Goal: Communication & Community: Share content

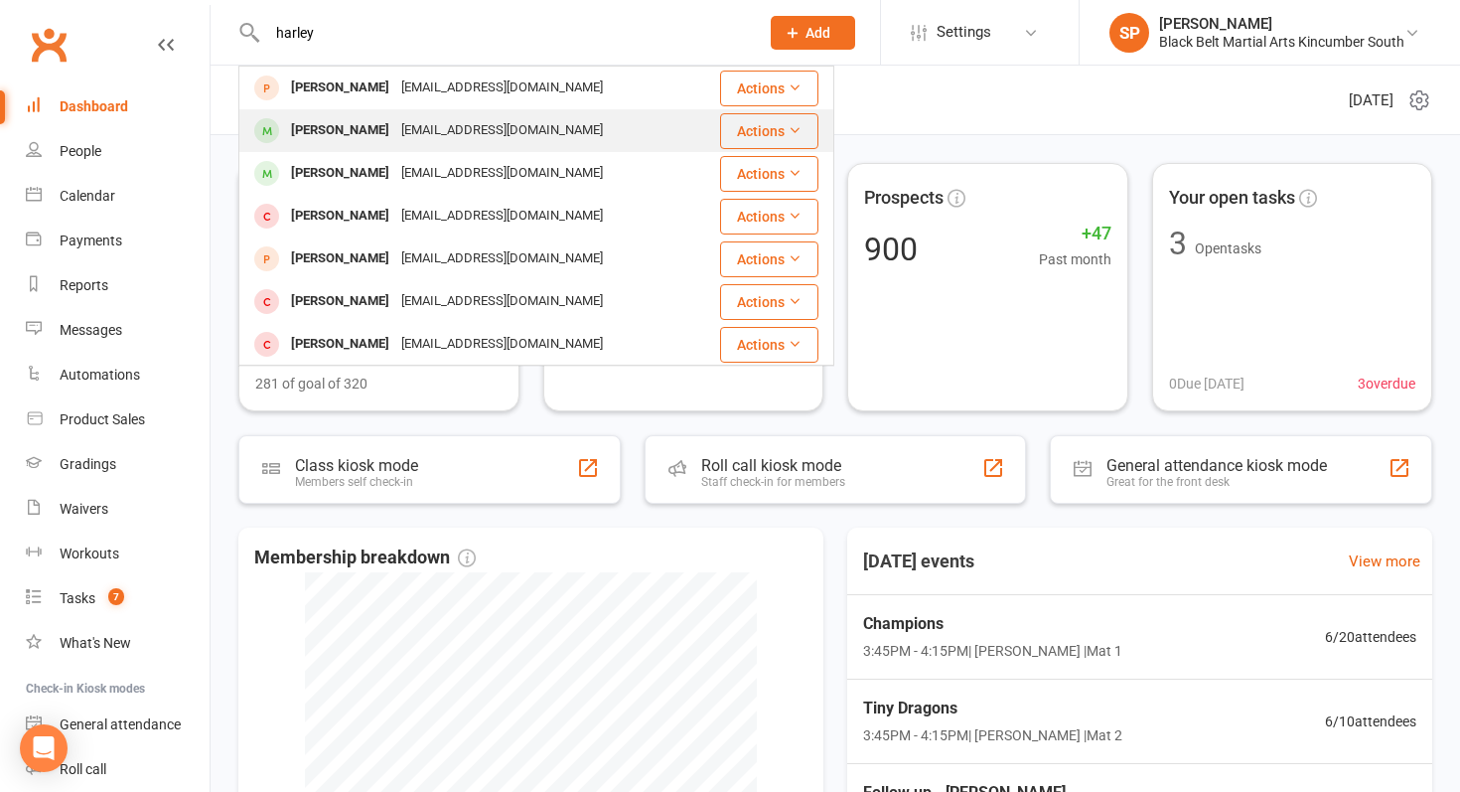
type input "harley"
click at [397, 130] on div "[EMAIL_ADDRESS][DOMAIN_NAME]" at bounding box center [502, 130] width 214 height 29
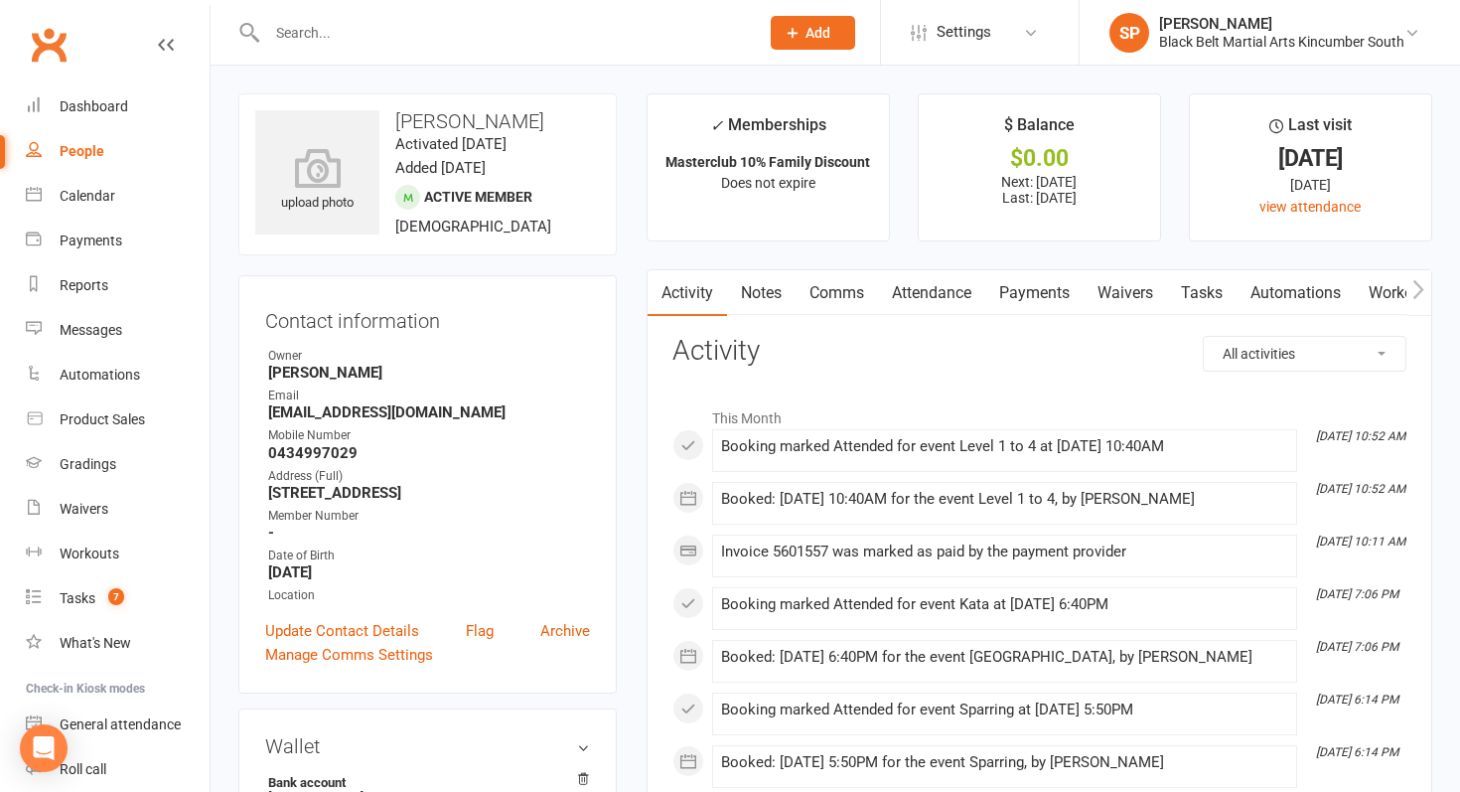
click at [833, 288] on link "Comms" at bounding box center [837, 293] width 82 height 46
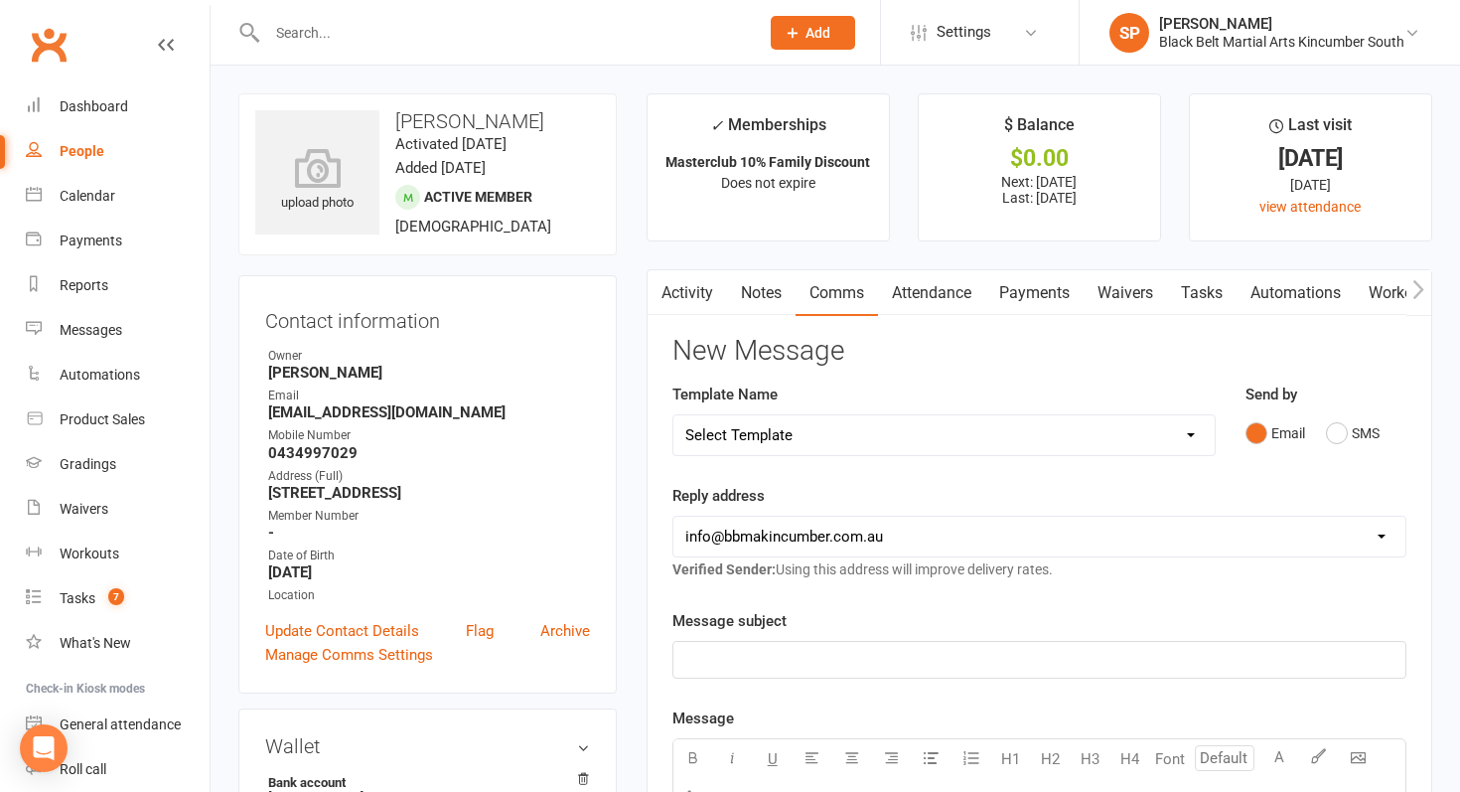
click at [1382, 434] on div "Email SMS" at bounding box center [1326, 433] width 161 height 38
click at [1355, 432] on button "SMS" at bounding box center [1353, 433] width 54 height 38
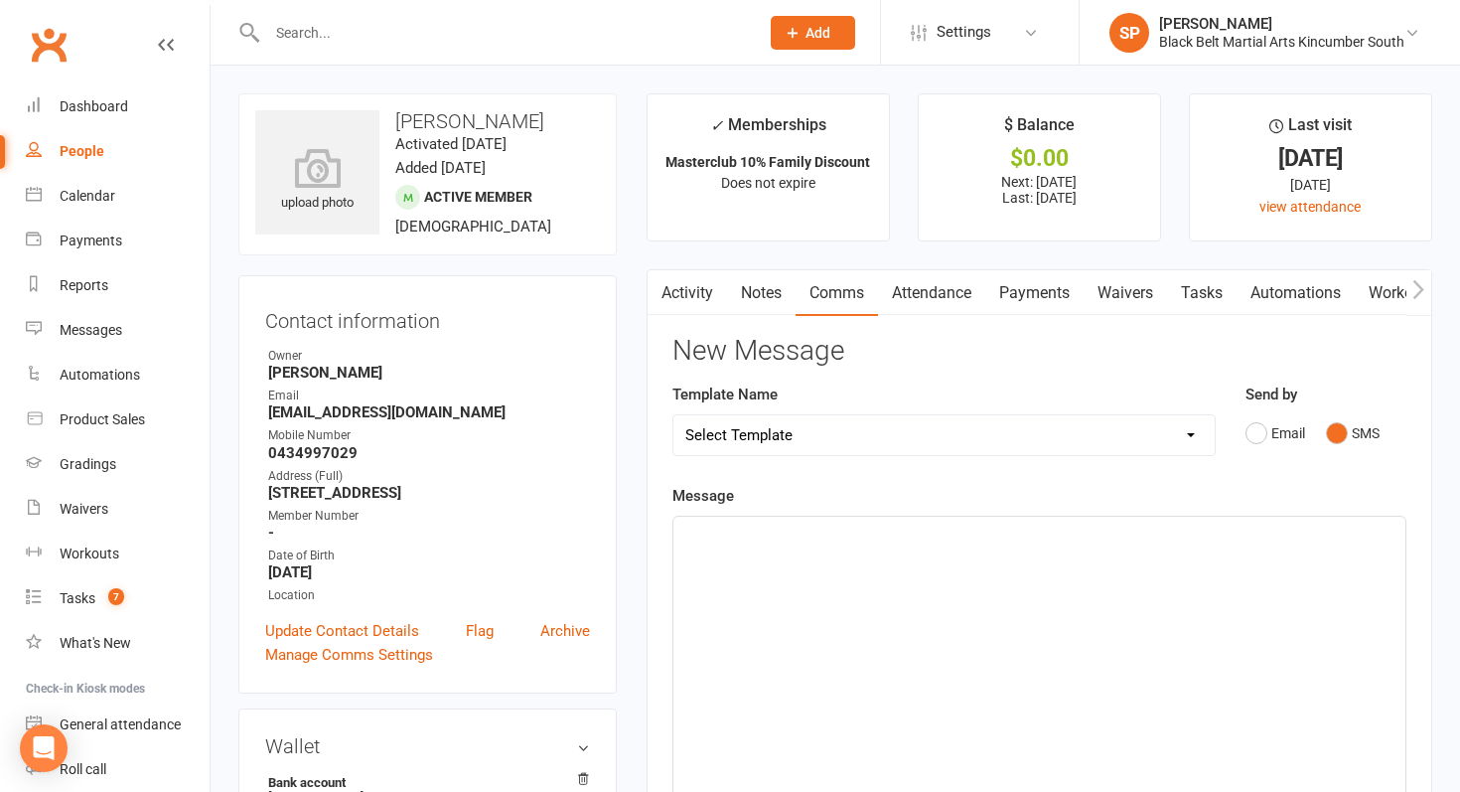
click at [1202, 620] on div "﻿" at bounding box center [1040, 666] width 732 height 298
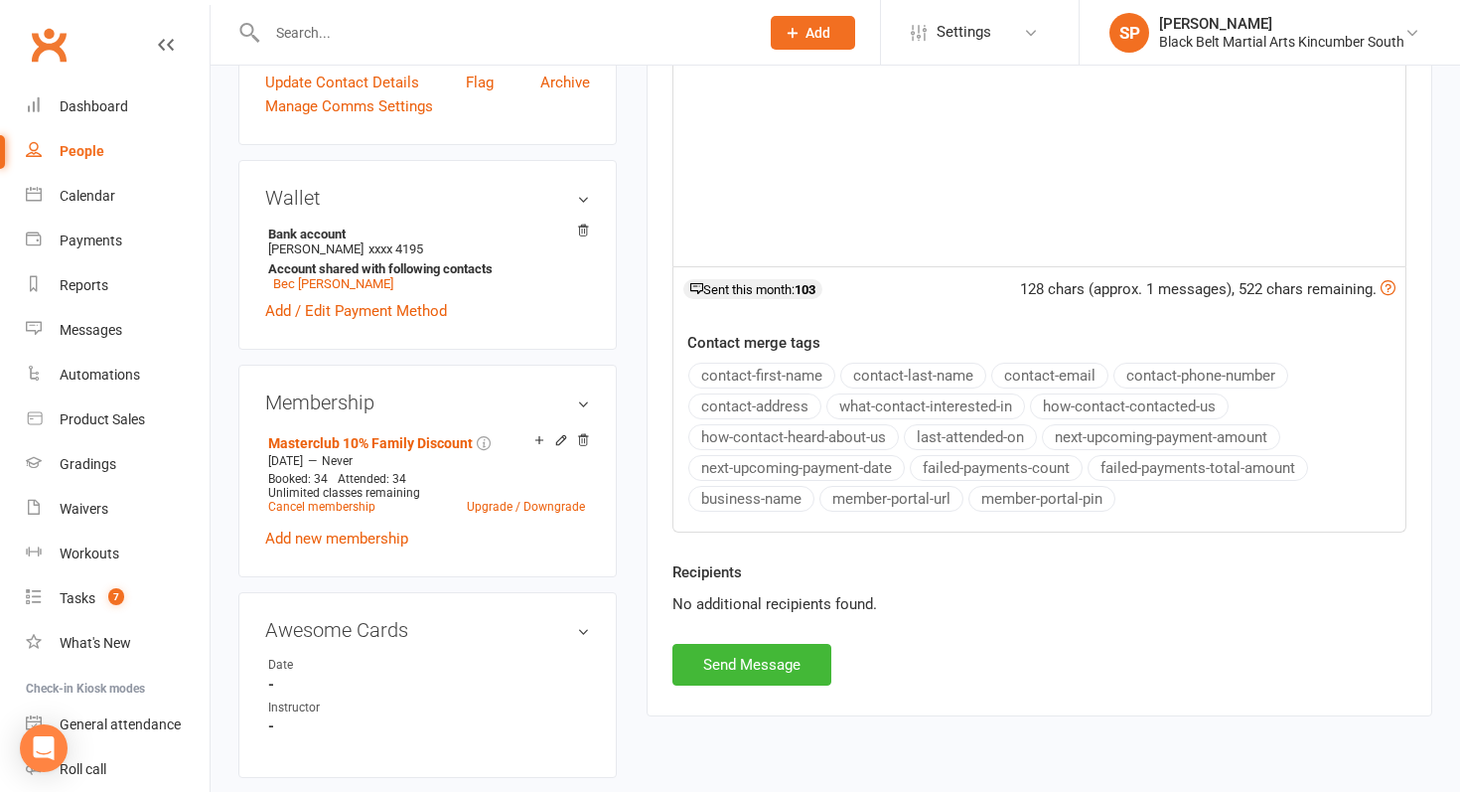
scroll to position [549, 0]
click at [823, 661] on button "Send Message" at bounding box center [752, 664] width 159 height 42
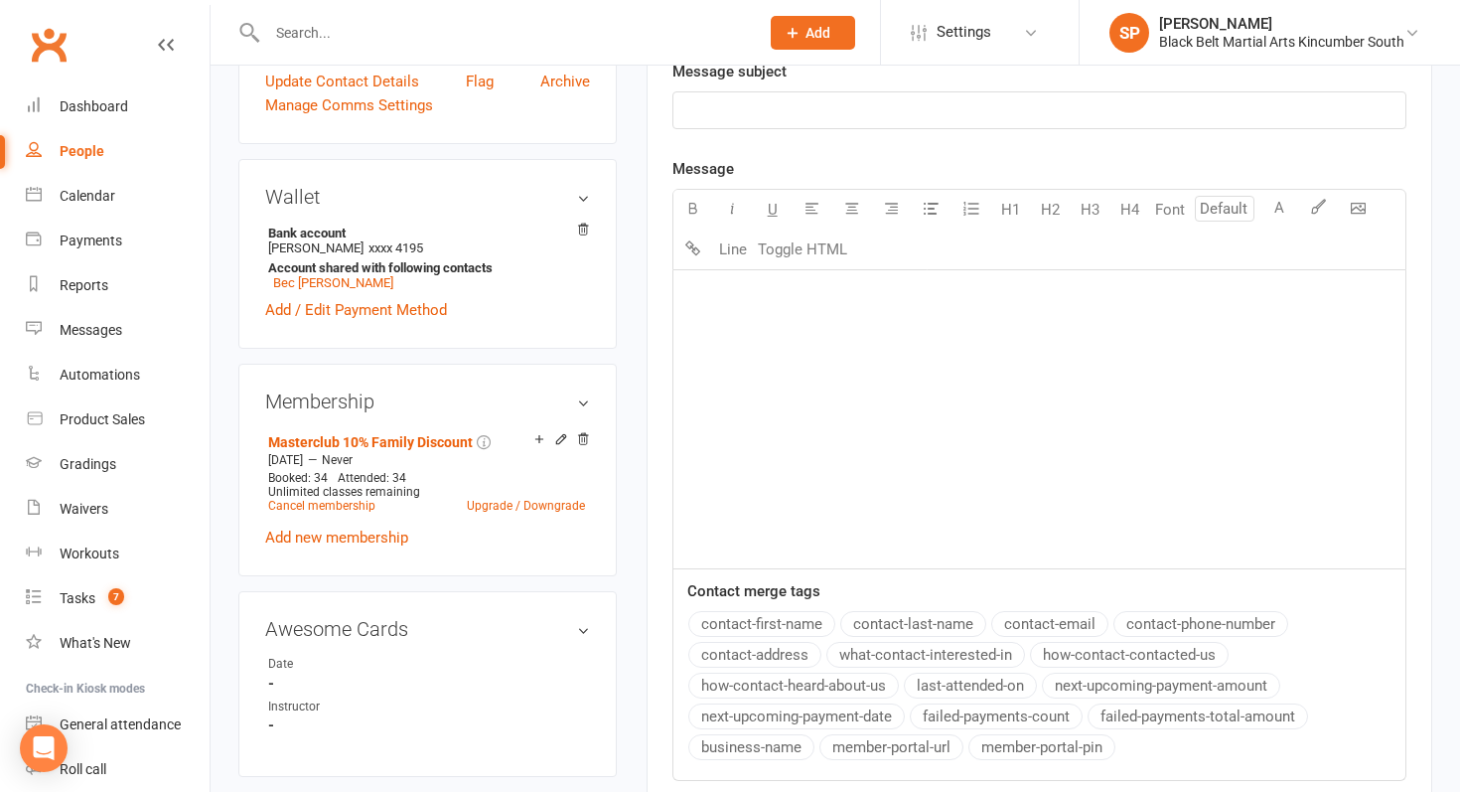
scroll to position [0, 0]
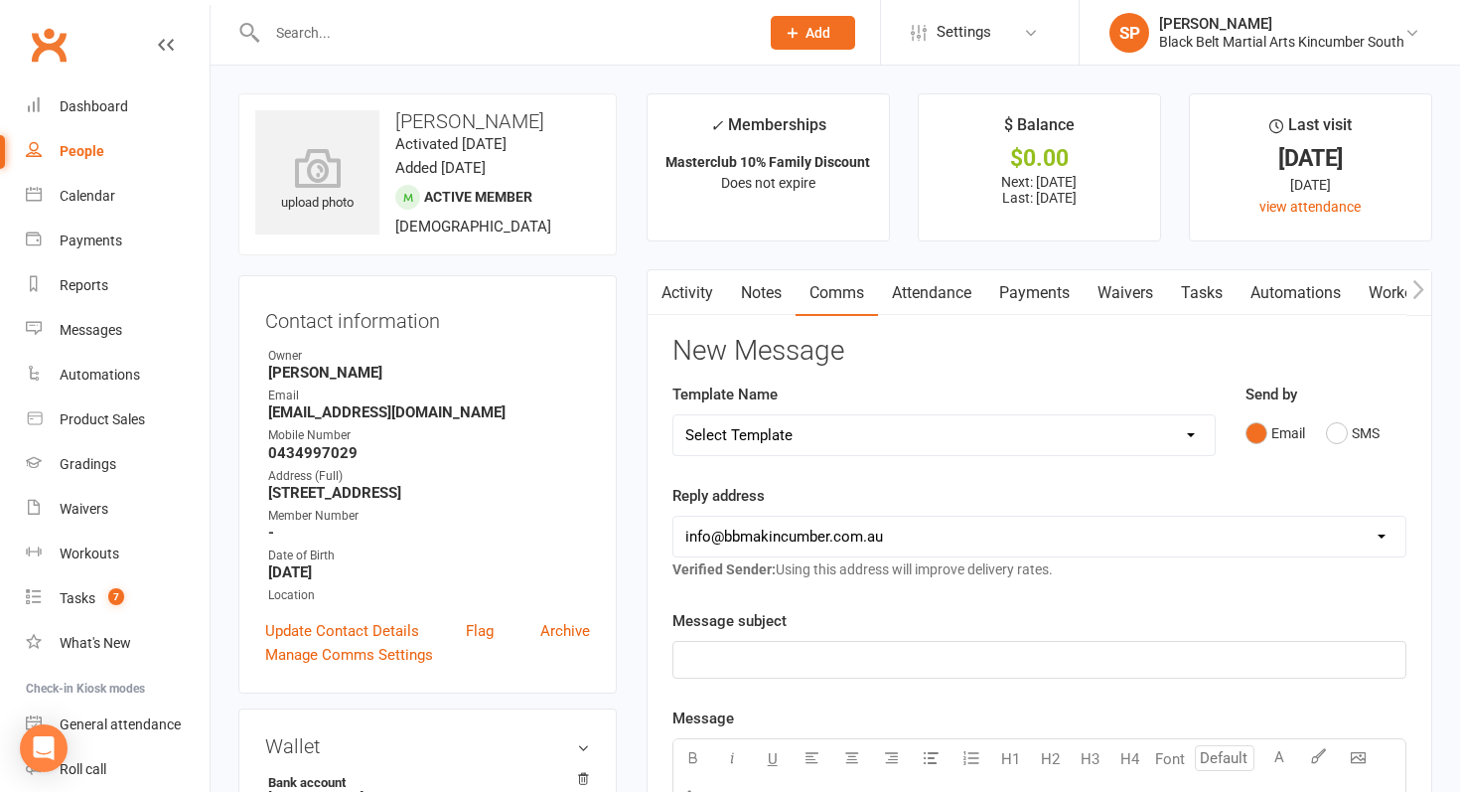
click at [470, 18] on div at bounding box center [491, 32] width 507 height 65
click at [470, 29] on input "text" at bounding box center [503, 33] width 484 height 28
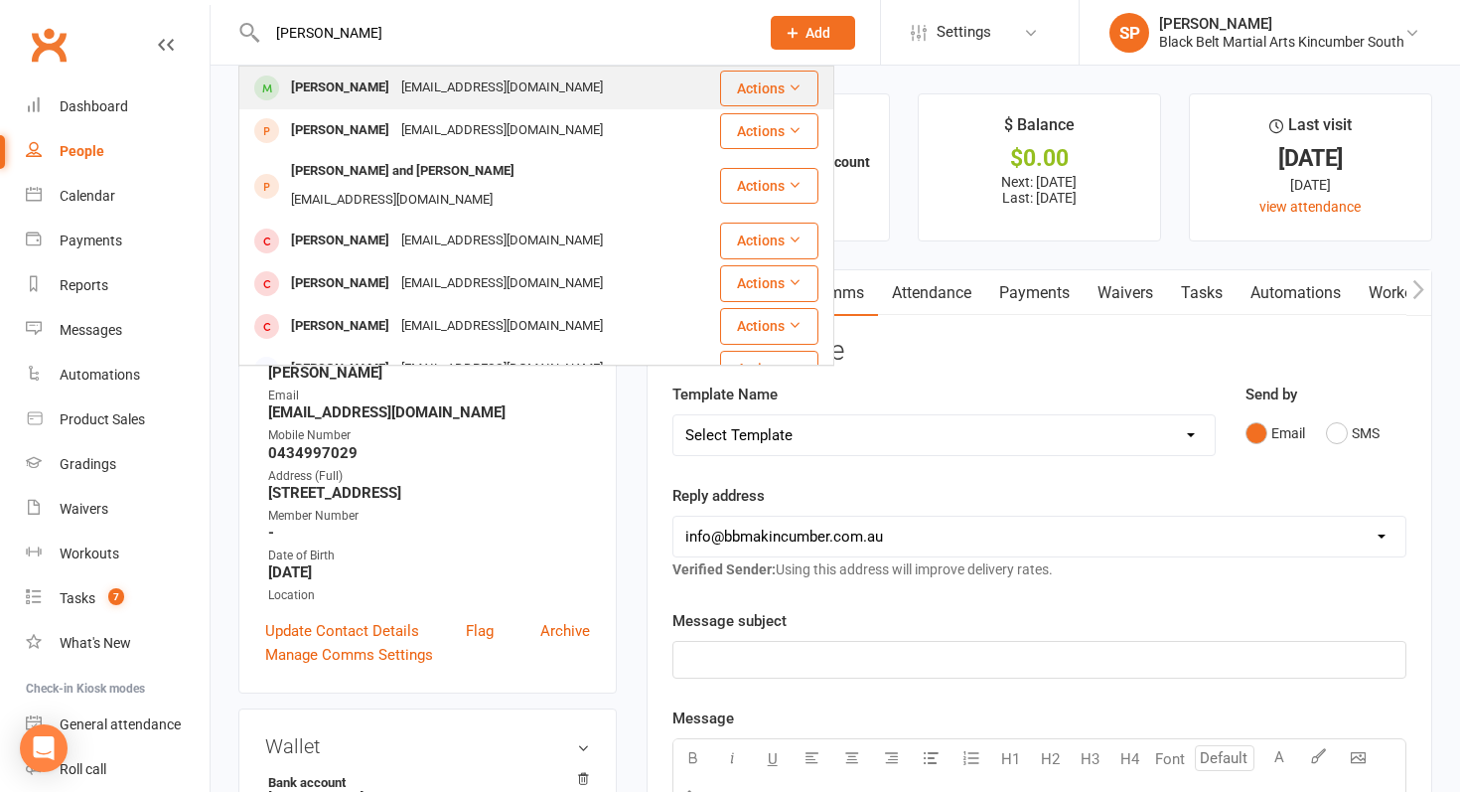
type input "[PERSON_NAME]"
click at [432, 87] on div "[EMAIL_ADDRESS][DOMAIN_NAME]" at bounding box center [502, 88] width 214 height 29
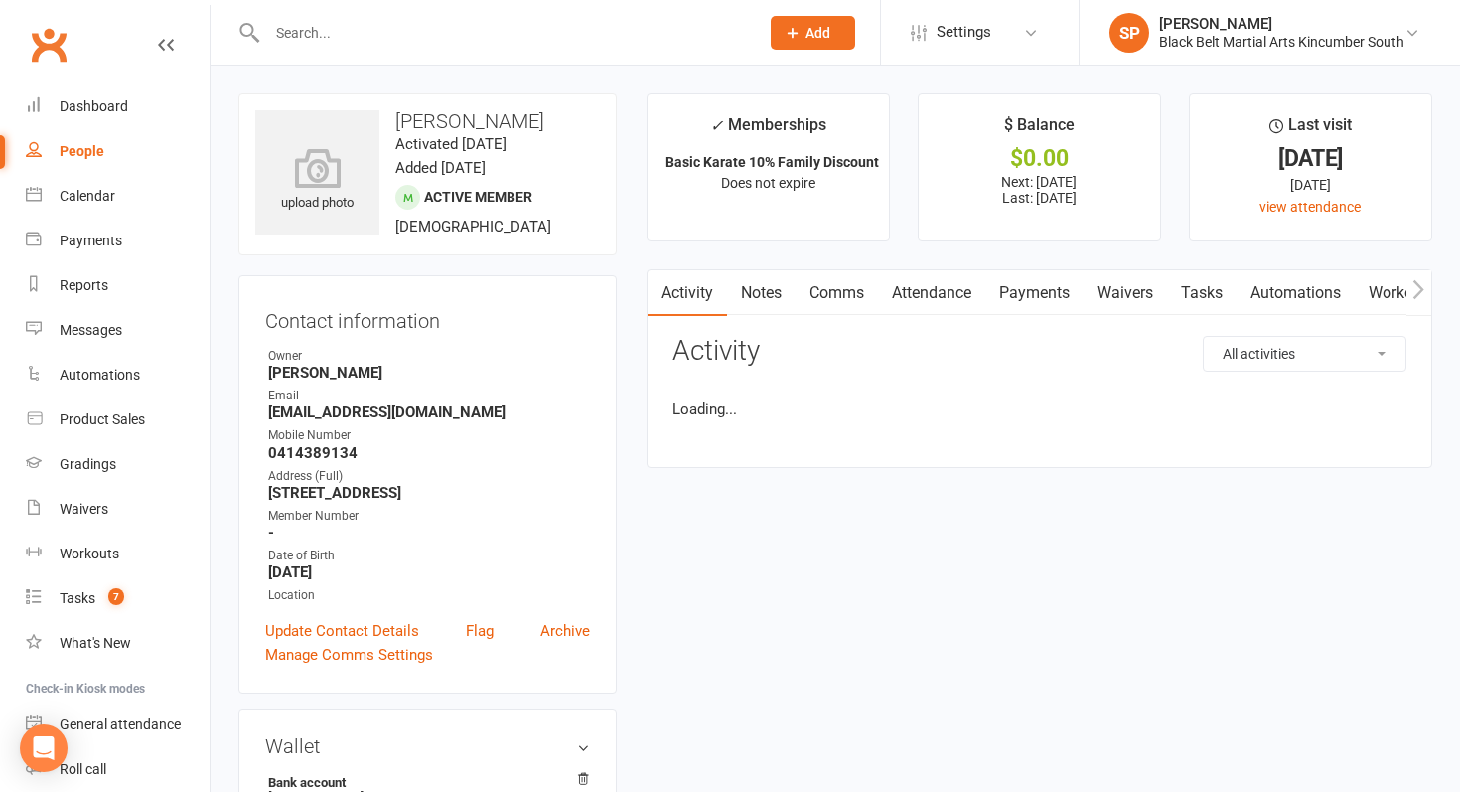
click at [833, 292] on link "Comms" at bounding box center [837, 293] width 82 height 46
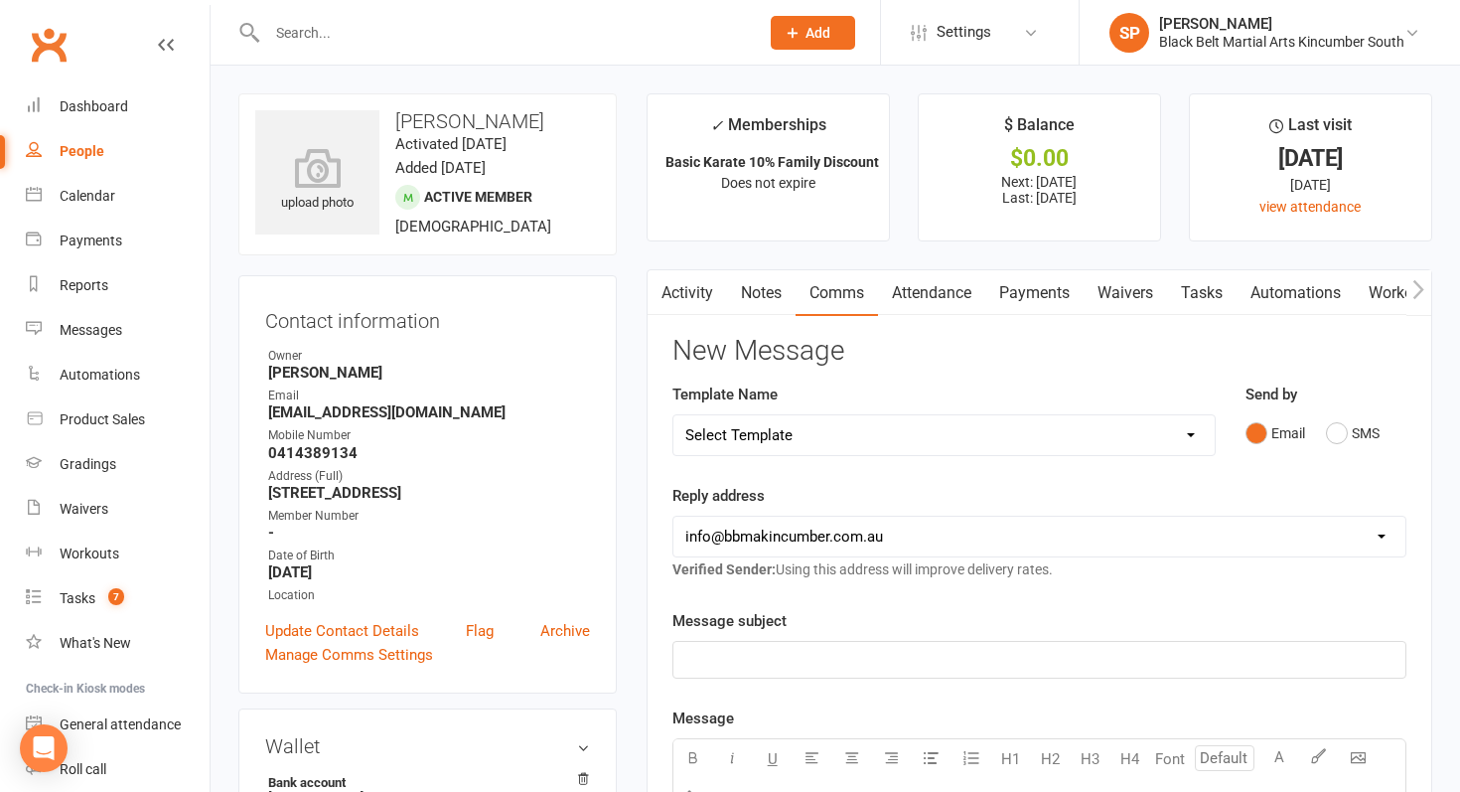
click at [1348, 478] on div "Send by Email SMS" at bounding box center [1326, 430] width 191 height 97
click at [1360, 442] on button "SMS" at bounding box center [1353, 433] width 54 height 38
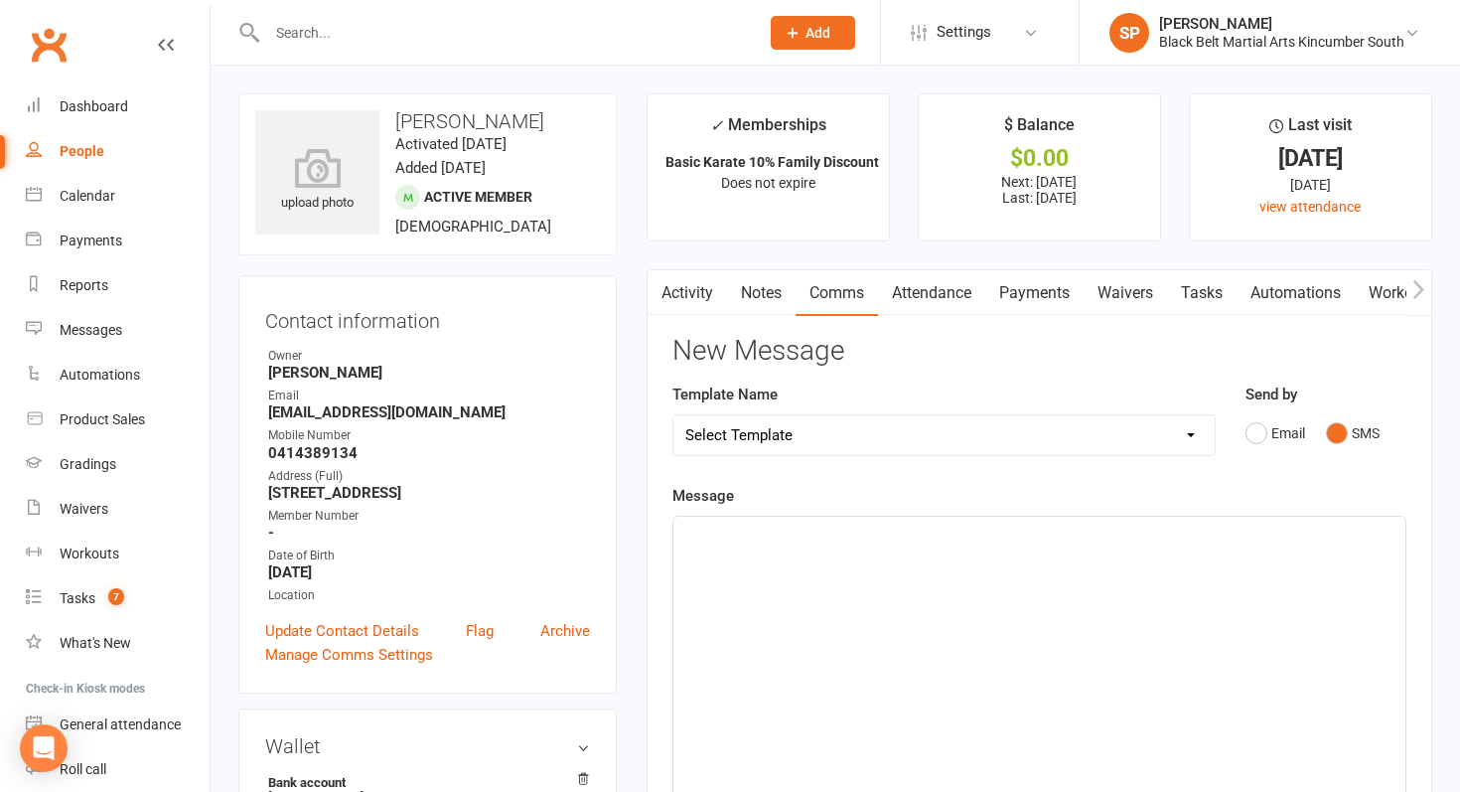
click at [1212, 682] on div "﻿" at bounding box center [1040, 666] width 732 height 298
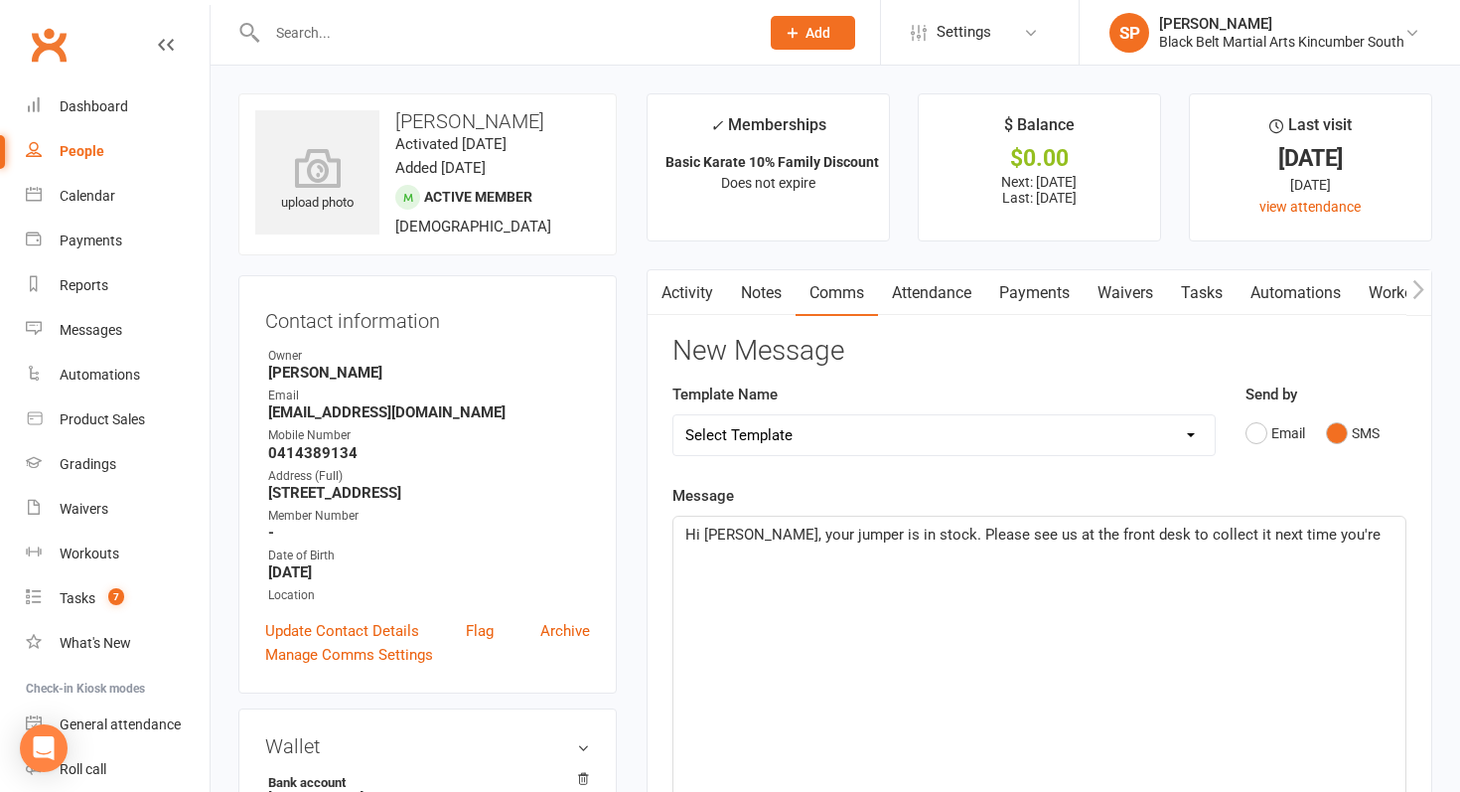
click at [794, 533] on span "Hi [PERSON_NAME], your jumper is in stock. Please see us at the front desk to c…" at bounding box center [1032, 535] width 695 height 18
click at [1302, 534] on p "Hi [PERSON_NAME], your shirt is in stock. Please see us at the front desk to co…" at bounding box center [1039, 535] width 708 height 24
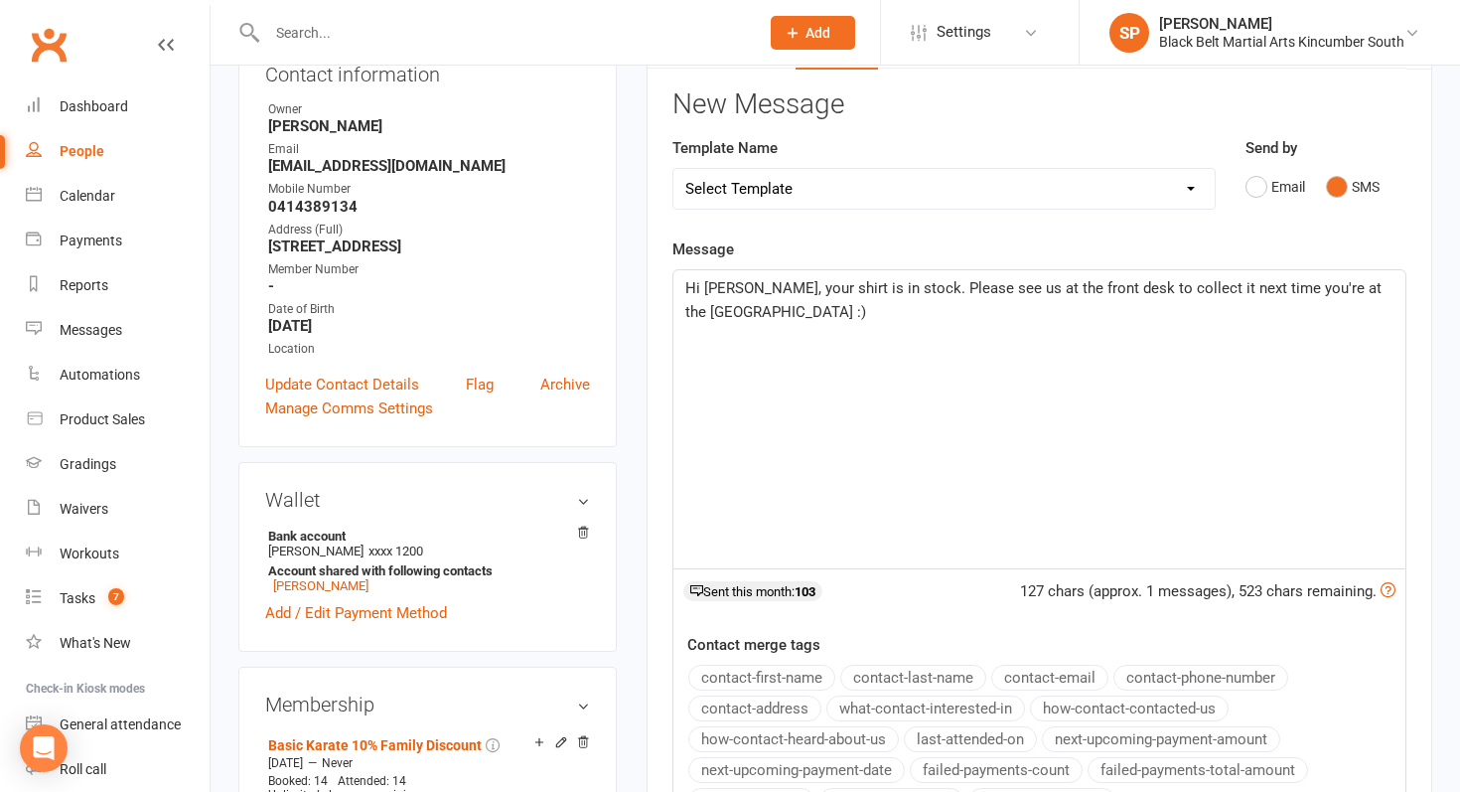
scroll to position [783, 0]
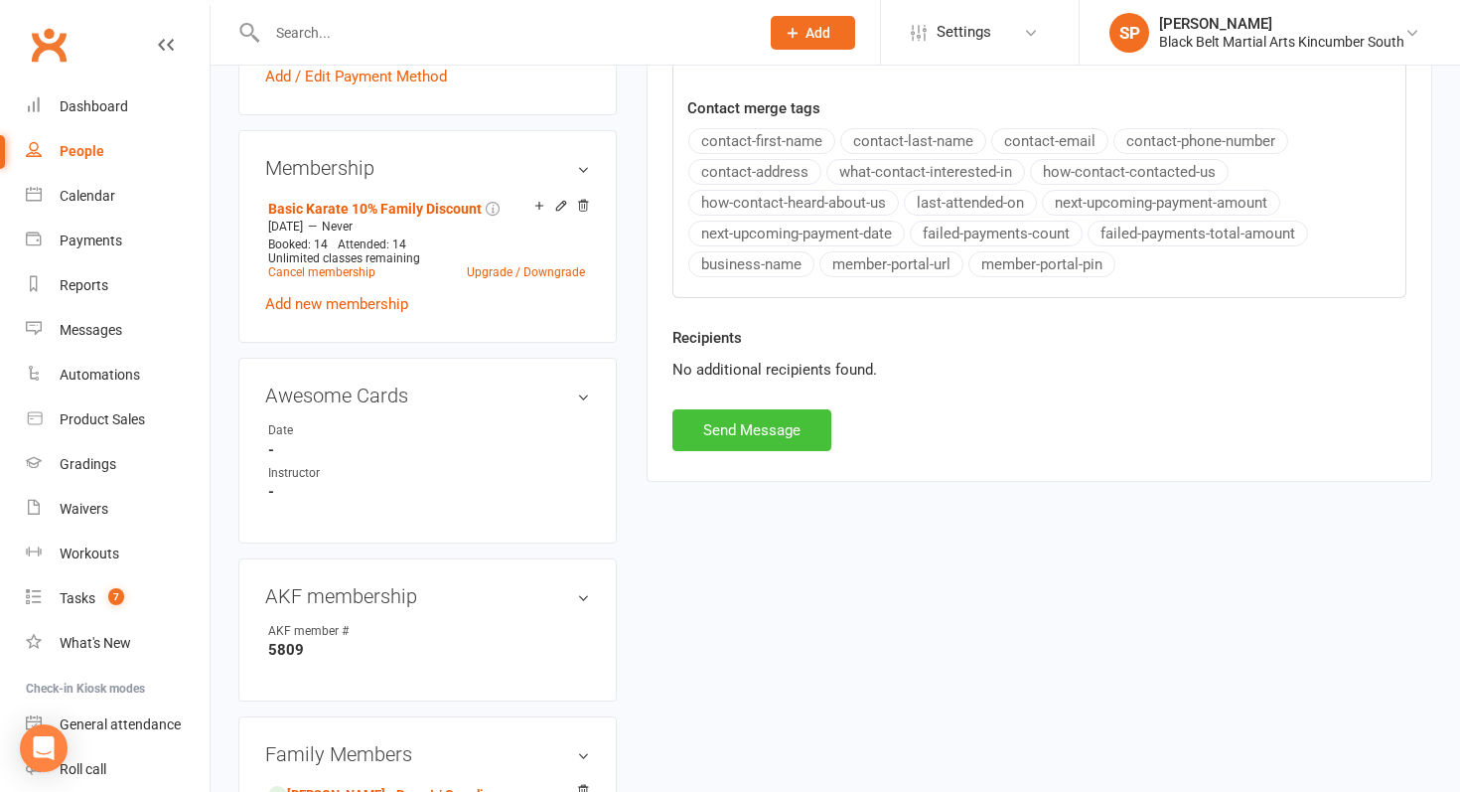
click at [776, 429] on button "Send Message" at bounding box center [752, 430] width 159 height 42
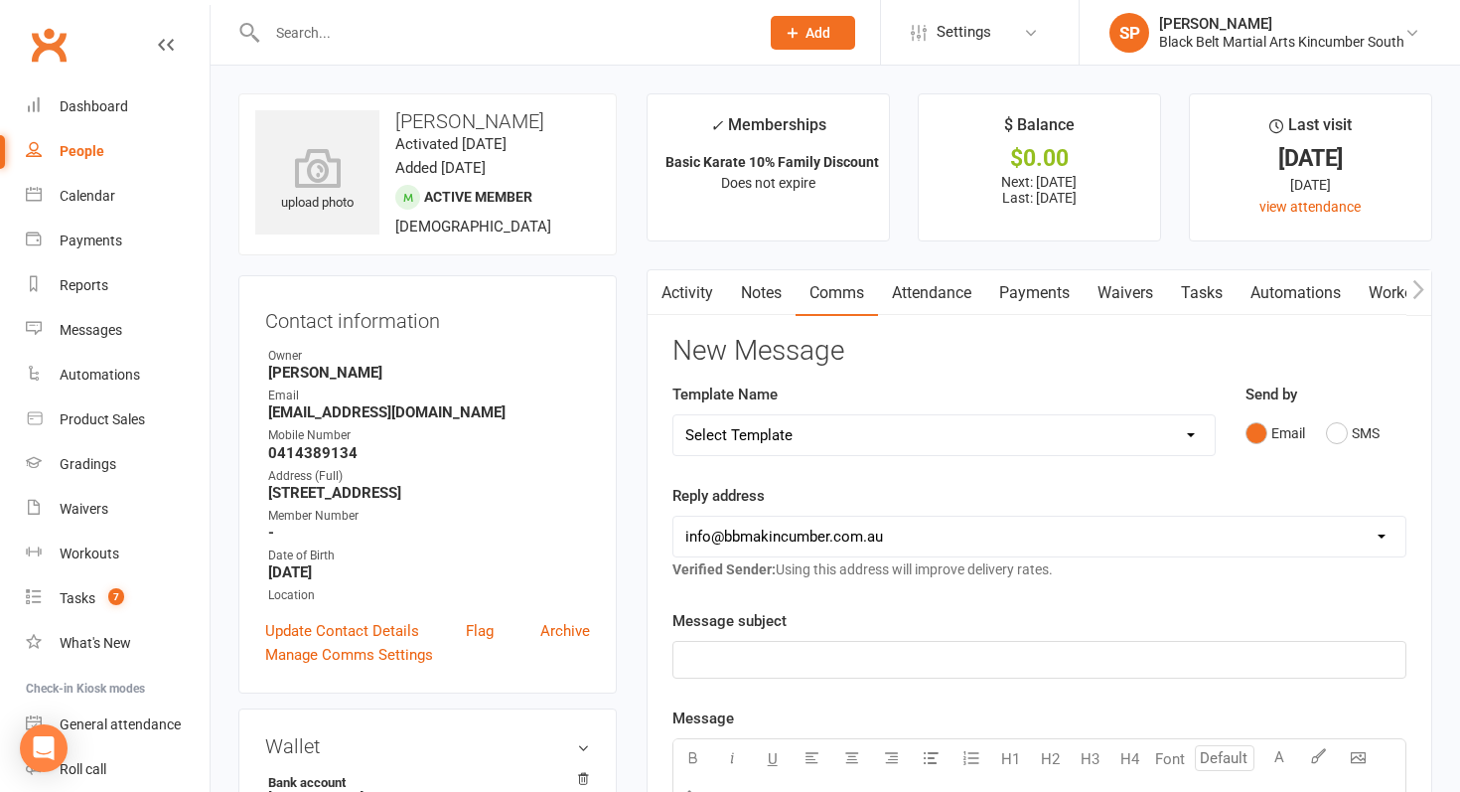
click at [651, 21] on input "text" at bounding box center [503, 33] width 484 height 28
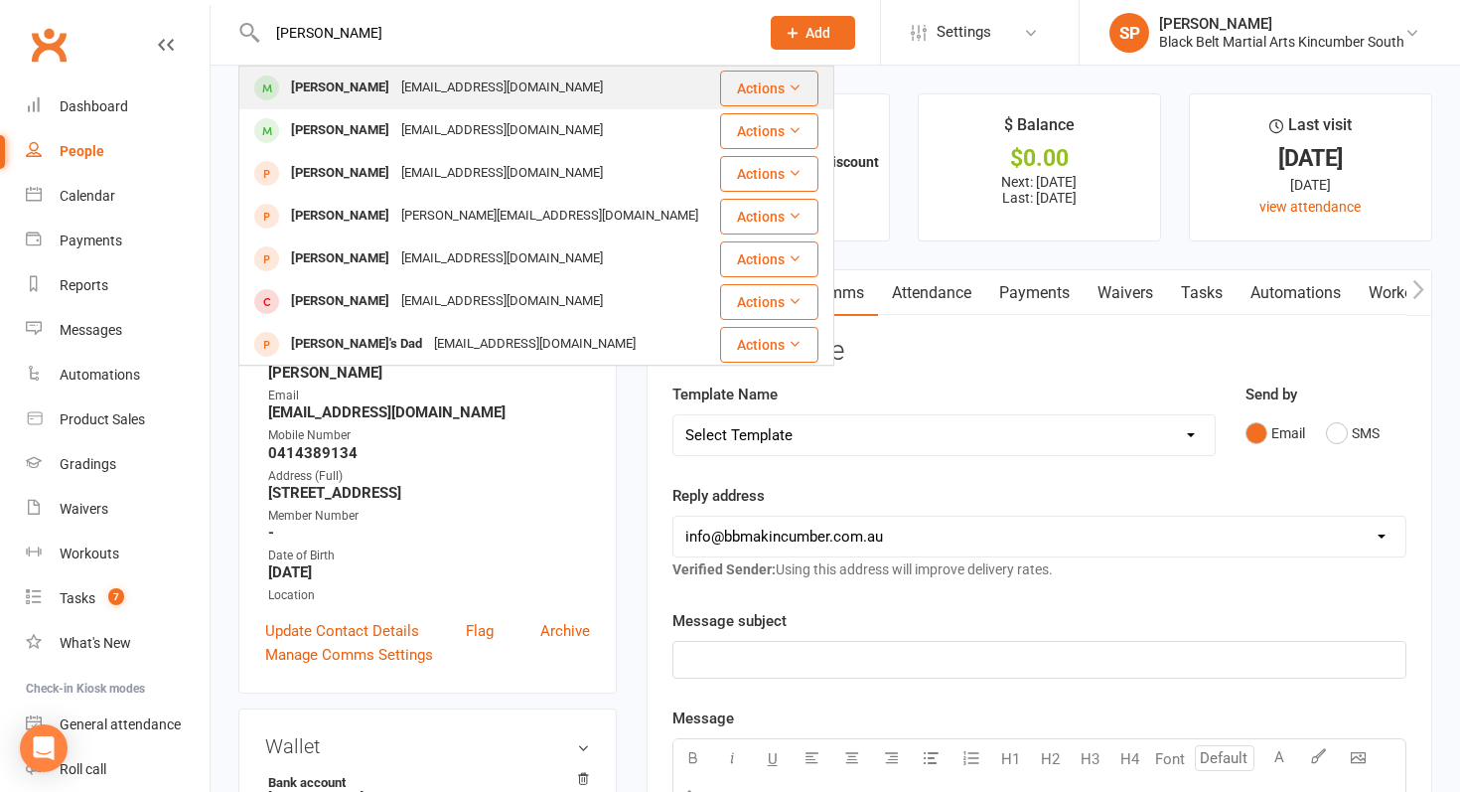
type input "[PERSON_NAME]"
click at [618, 76] on div "[PERSON_NAME] [EMAIL_ADDRESS][DOMAIN_NAME]" at bounding box center [479, 88] width 478 height 41
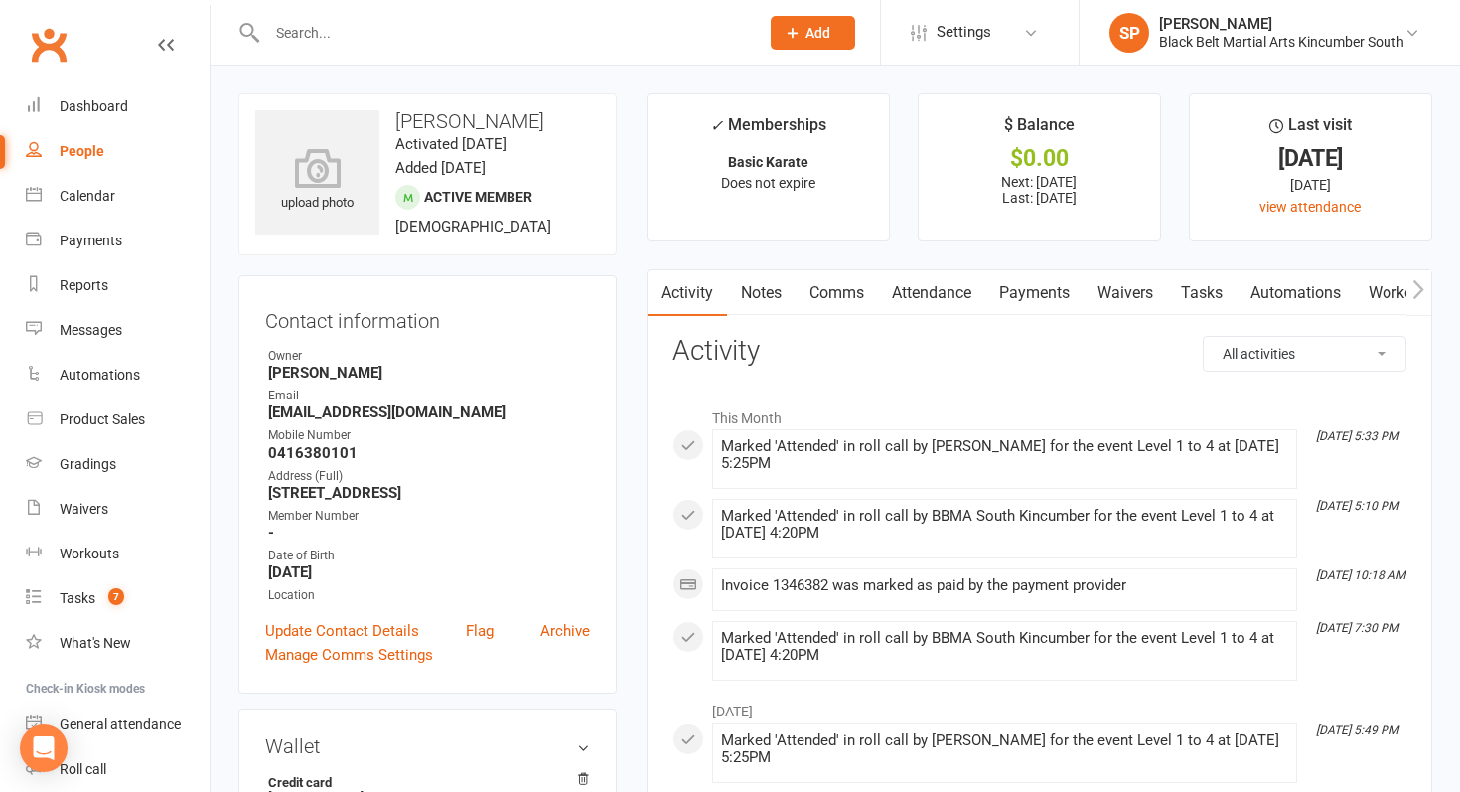
click at [836, 283] on link "Comms" at bounding box center [837, 293] width 82 height 46
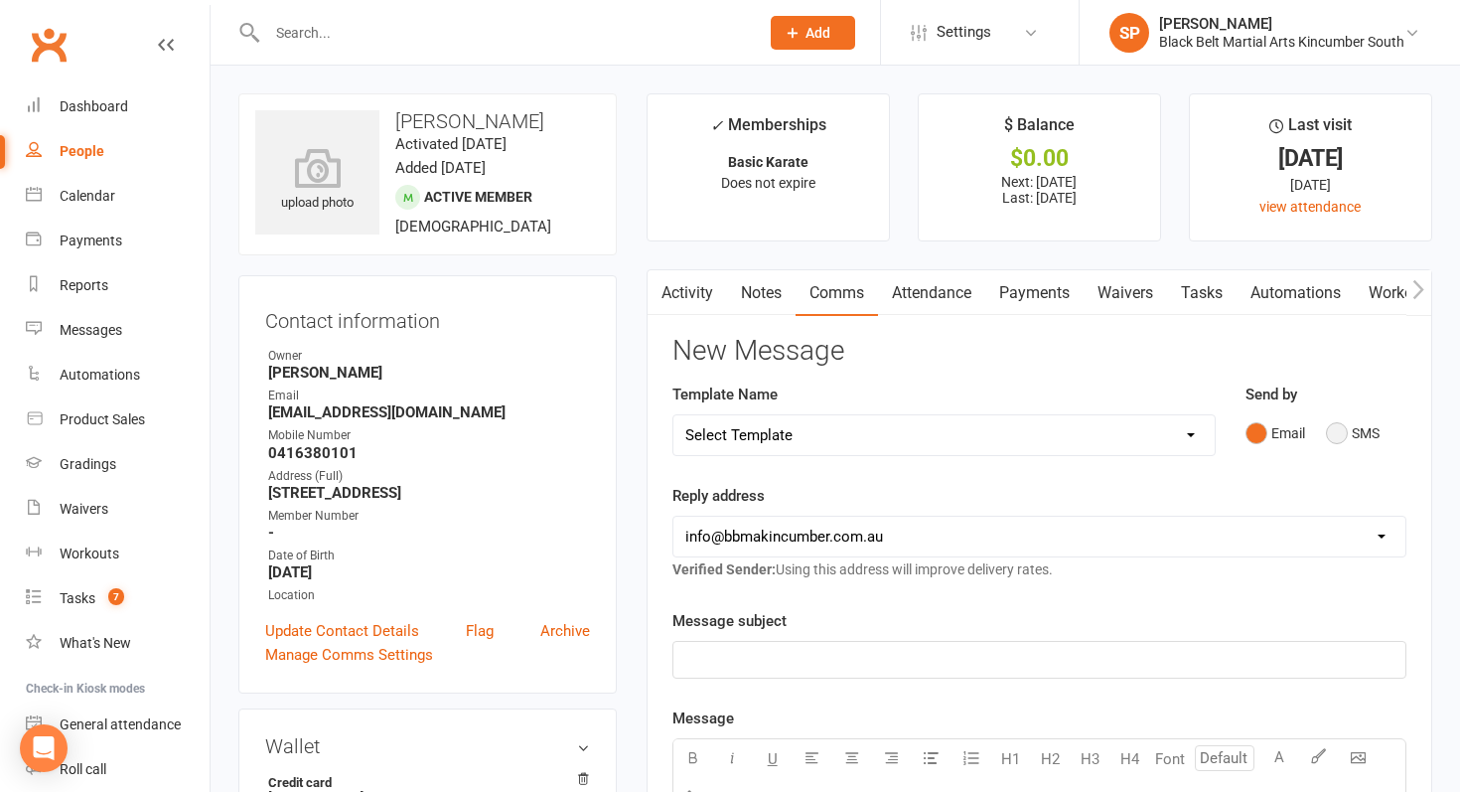
click at [1359, 429] on button "SMS" at bounding box center [1353, 433] width 54 height 38
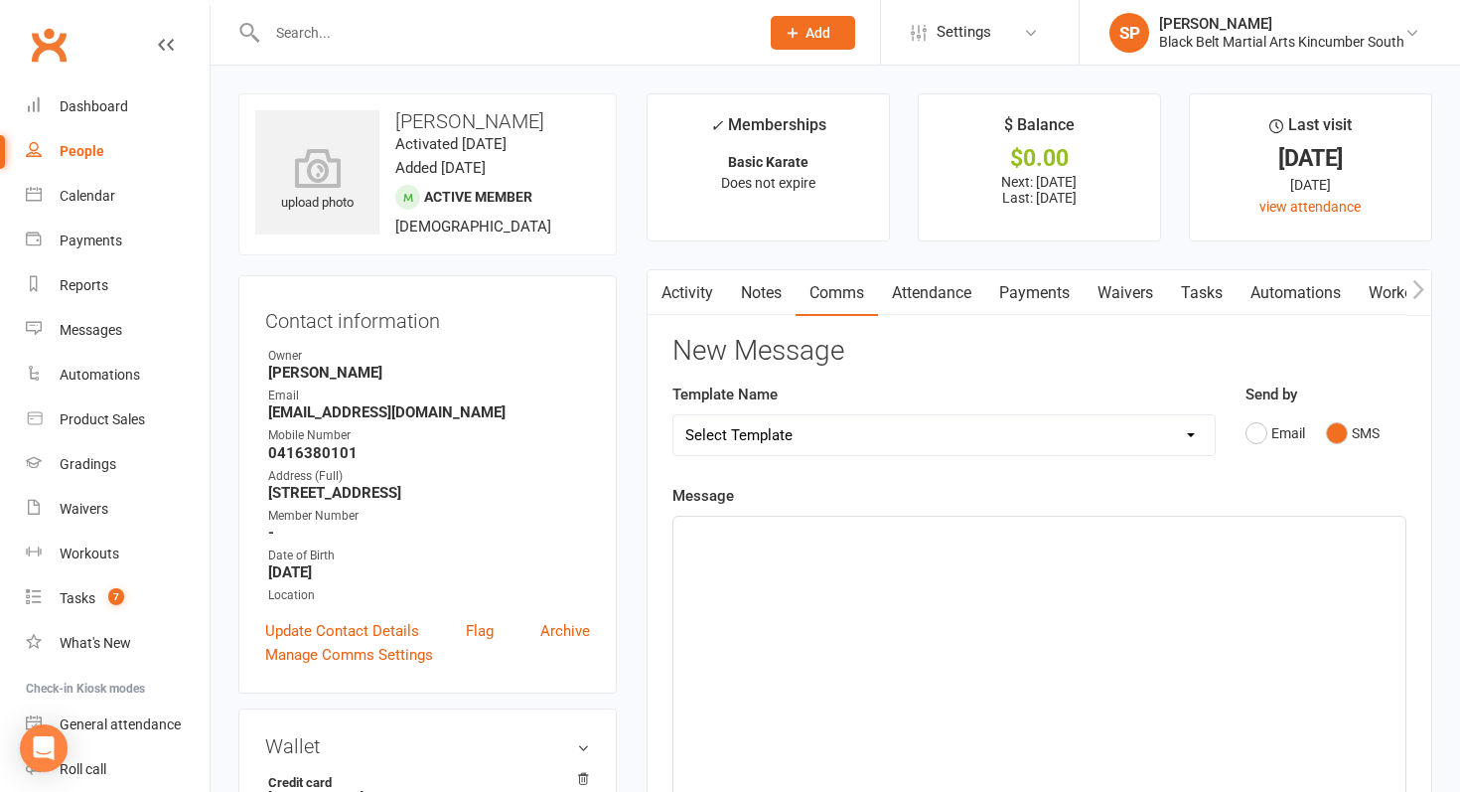
click at [1227, 511] on div "Message ﻿ 0 chars (approx. 1 messages), 650 chars remaining. Sent this month: 1…" at bounding box center [1040, 782] width 734 height 597
click at [1209, 545] on p "﻿" at bounding box center [1039, 535] width 708 height 24
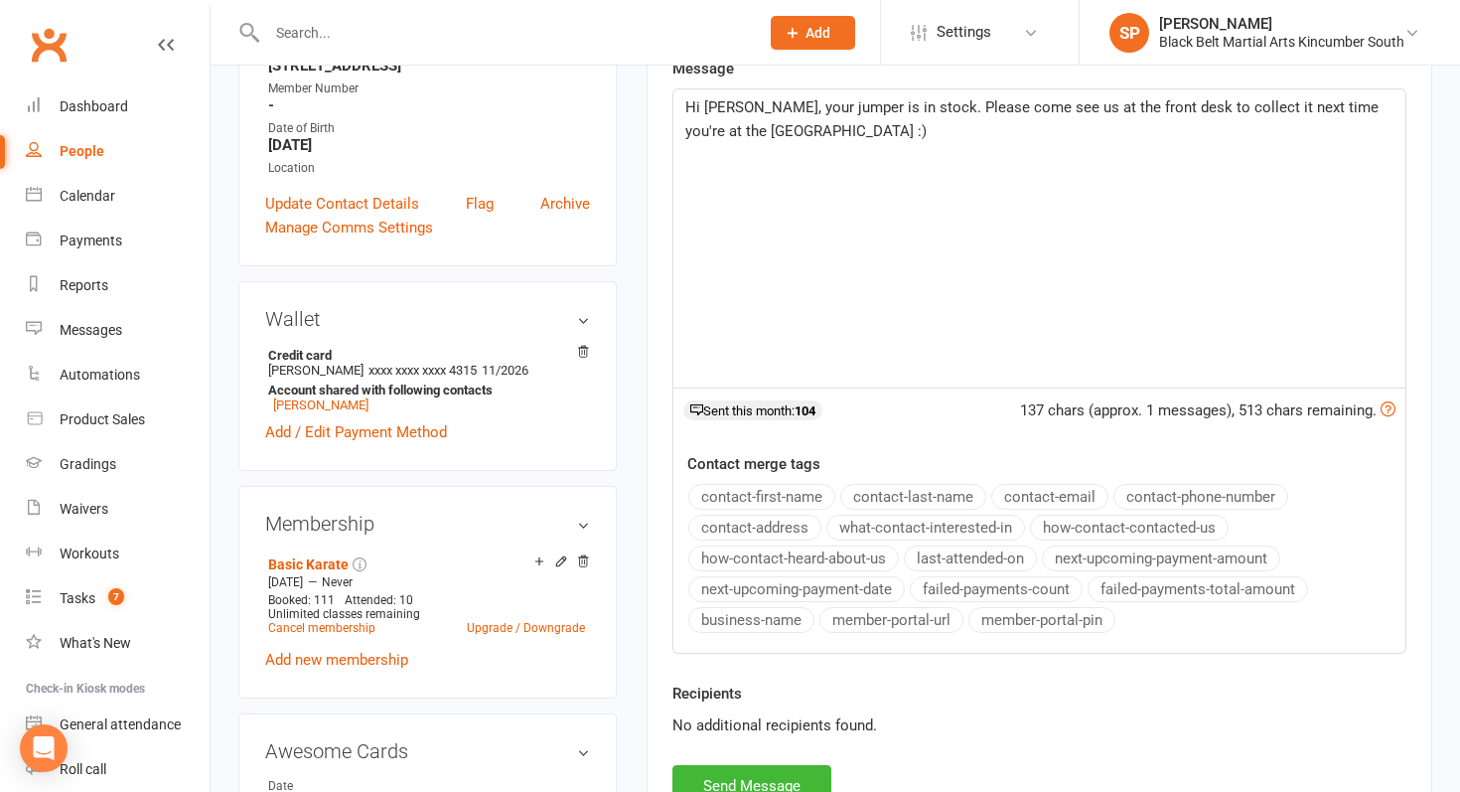
scroll to position [623, 0]
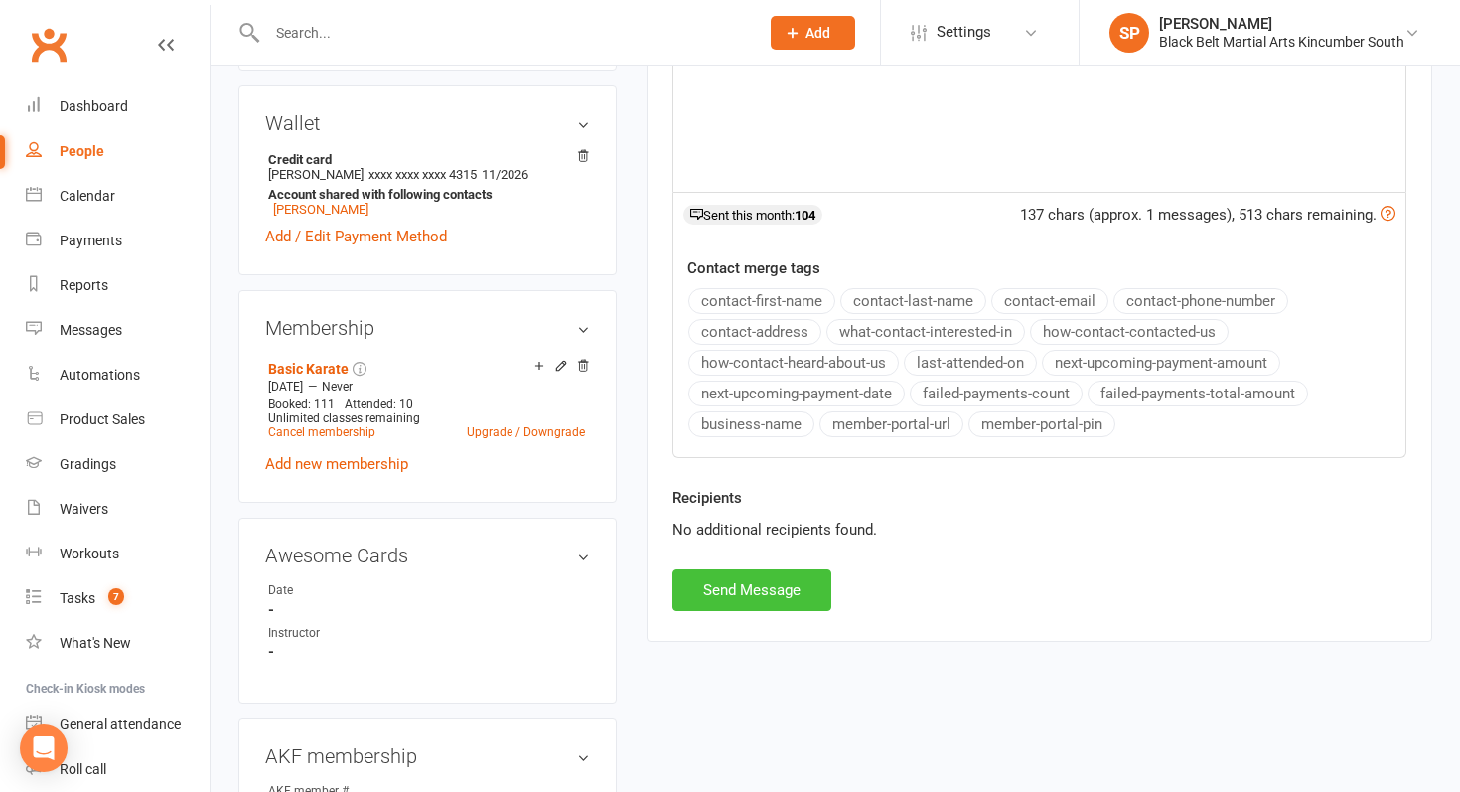
click at [759, 585] on button "Send Message" at bounding box center [752, 590] width 159 height 42
